Goal: Information Seeking & Learning: Learn about a topic

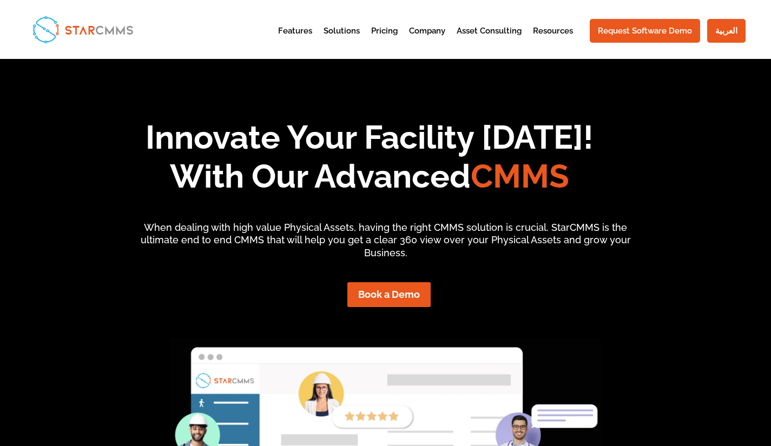
scroll to position [8, 9]
click at [564, 101] on link "Case studies" at bounding box center [606, 99] width 124 height 22
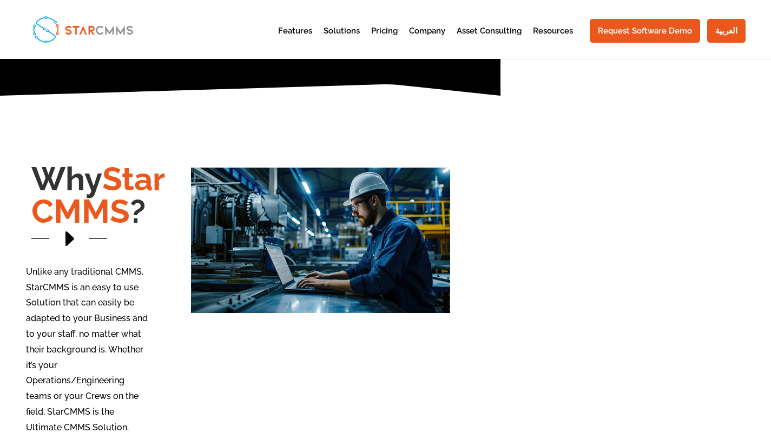
scroll to position [89, 109]
click at [398, 84] on div at bounding box center [250, 52] width 501 height 88
click at [346, 155] on link "Construction & Real Estate" at bounding box center [396, 171] width 124 height 37
click at [282, 111] on div "Why StarCMMS ? E Unlike any traditional CMMS, StarCMMS is an easy to use Soluti…" at bounding box center [250, 266] width 501 height 340
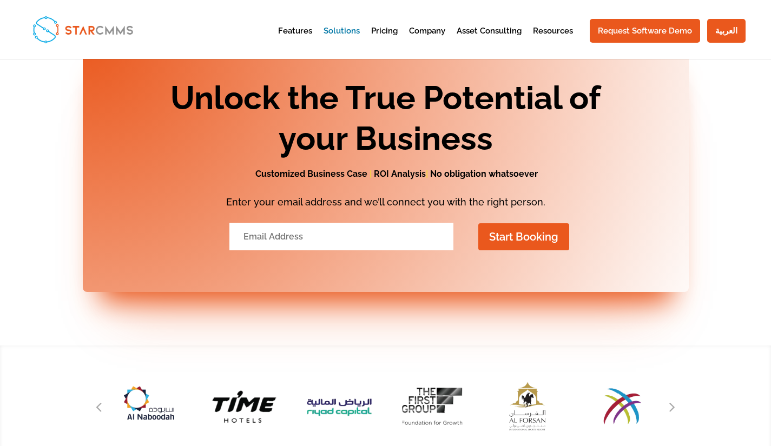
scroll to position [1796, 0]
